Goal: Task Accomplishment & Management: Use online tool/utility

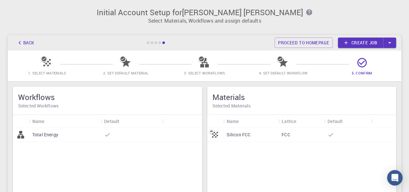
click at [47, 59] on icon at bounding box center [46, 62] width 11 height 11
click at [45, 65] on icon at bounding box center [46, 62] width 7 height 7
click at [45, 62] on icon at bounding box center [46, 62] width 7 height 7
click at [21, 42] on icon "button" at bounding box center [19, 42] width 7 height 7
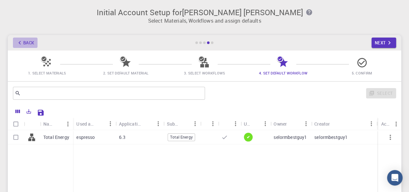
click at [21, 43] on icon "button" at bounding box center [19, 42] width 7 height 7
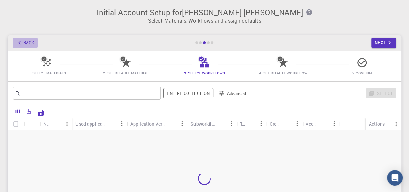
click at [21, 43] on icon "button" at bounding box center [19, 42] width 7 height 7
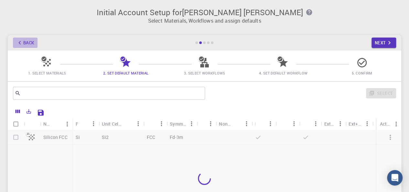
click at [21, 43] on icon "button" at bounding box center [19, 42] width 7 height 7
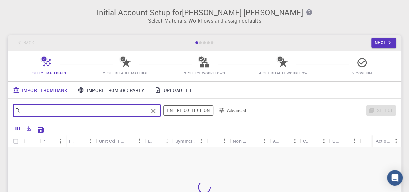
click at [66, 107] on input "text" at bounding box center [84, 110] width 127 height 9
type input "polymers"
click at [384, 41] on button "Next" at bounding box center [383, 42] width 25 height 10
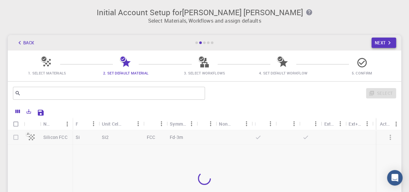
click at [371, 37] on button "Next" at bounding box center [383, 42] width 25 height 10
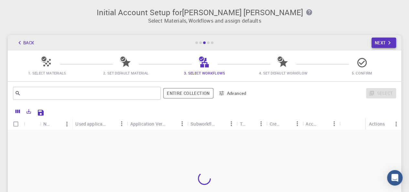
click at [383, 44] on button "Next" at bounding box center [383, 42] width 25 height 10
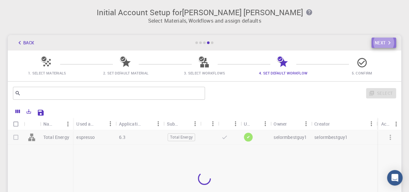
click at [380, 38] on button "Next" at bounding box center [383, 42] width 25 height 10
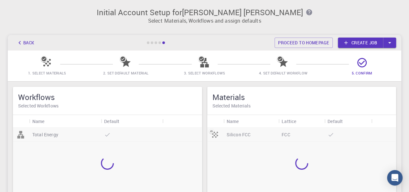
click at [362, 64] on icon at bounding box center [361, 62] width 11 height 11
click at [373, 42] on link "Create job" at bounding box center [360, 42] width 45 height 10
